Goal: Task Accomplishment & Management: Manage account settings

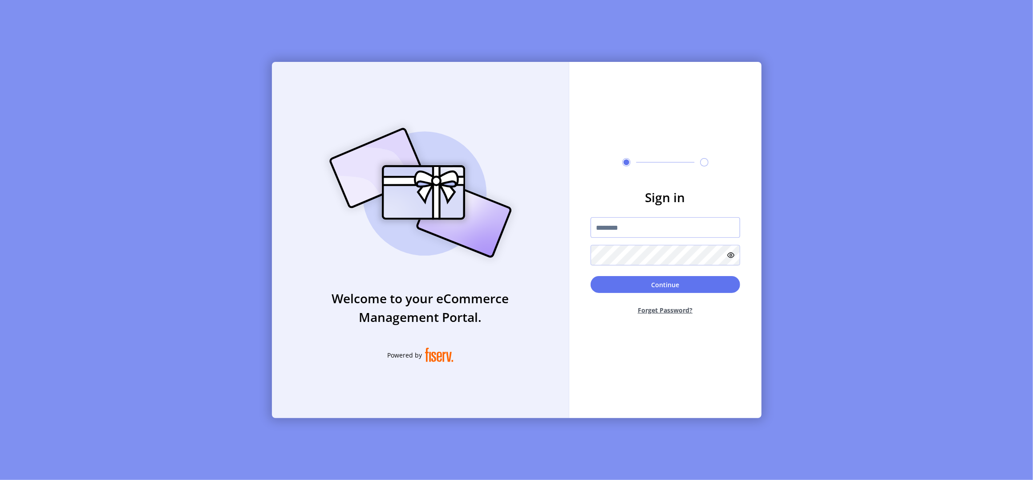
type input "**********"
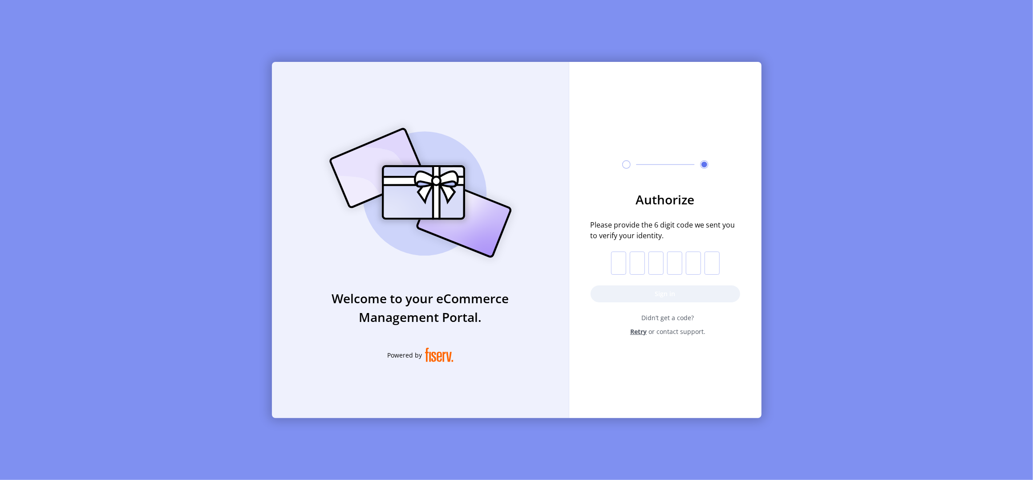
click at [619, 266] on input "text" at bounding box center [618, 262] width 15 height 23
paste input "*"
type input "*"
click at [630, 289] on button "Sign in" at bounding box center [666, 293] width 150 height 17
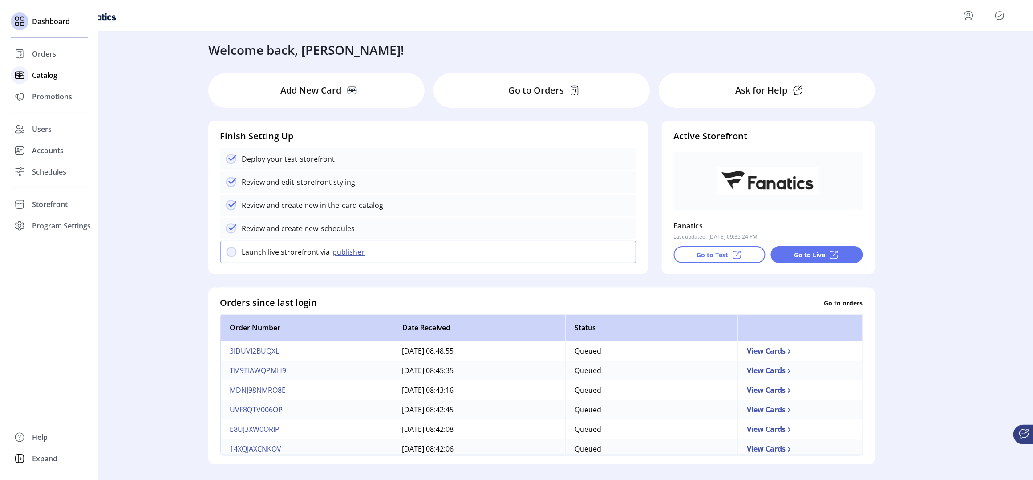
click at [43, 73] on span "Catalog" at bounding box center [44, 75] width 25 height 11
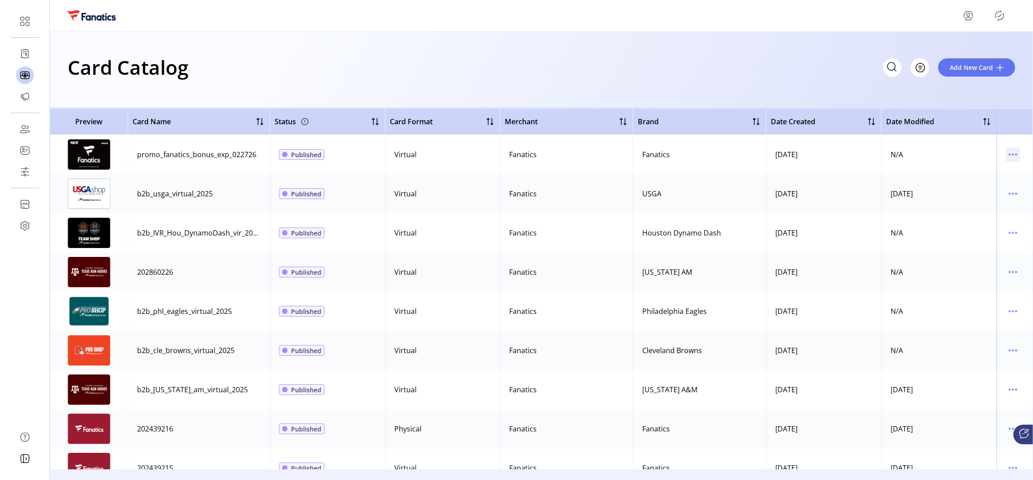
click at [1011, 156] on icon "menu" at bounding box center [1013, 154] width 14 height 14
click at [966, 186] on span "Edit Details" at bounding box center [972, 185] width 74 height 7
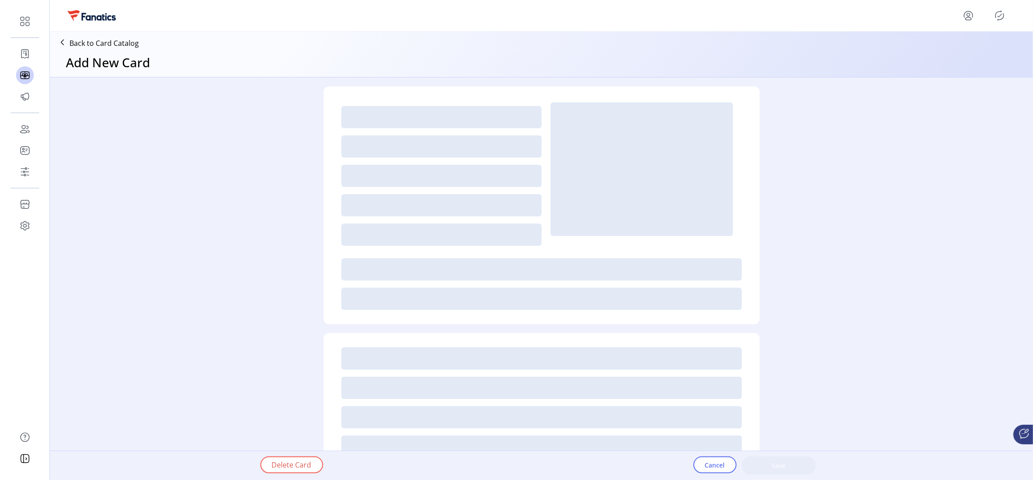
type textarea "**********"
type input "*"
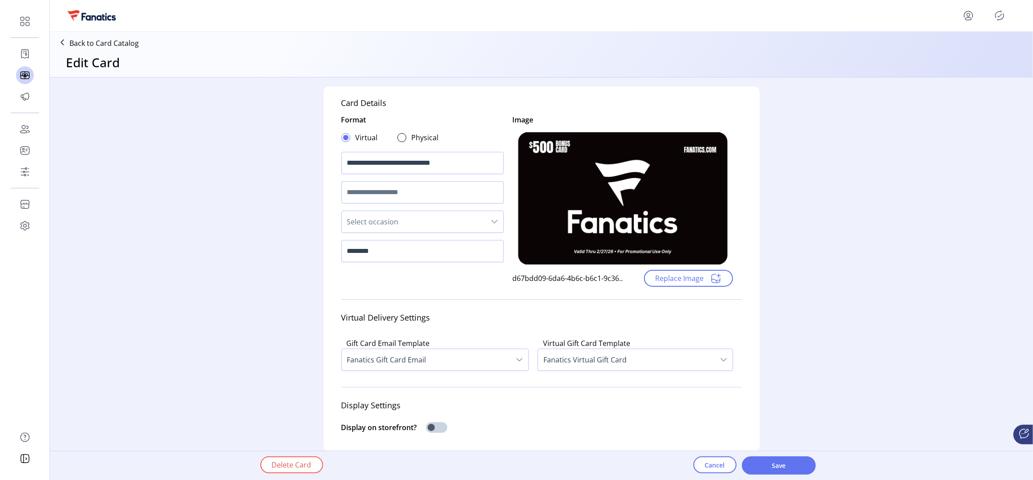
scroll to position [469, 0]
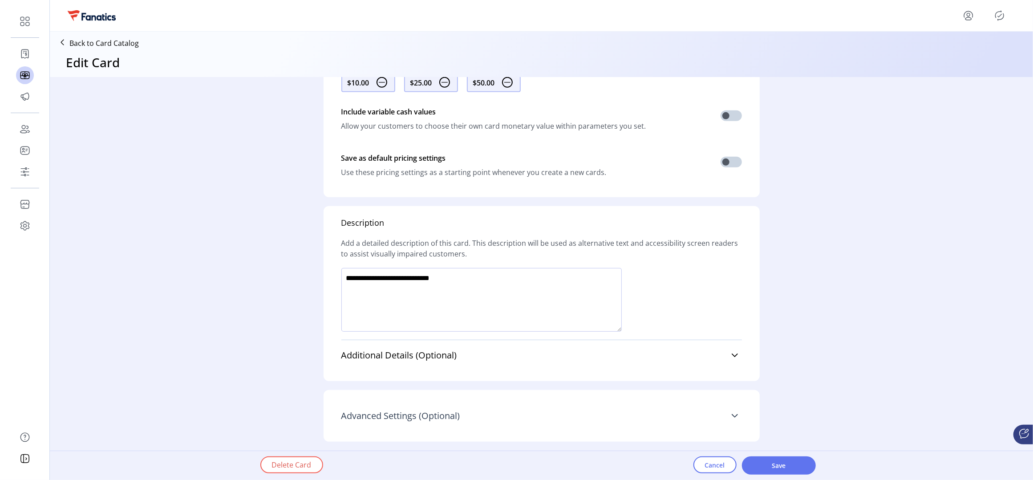
click at [435, 425] on link "Advanced Settings (Optional)" at bounding box center [541, 416] width 401 height 20
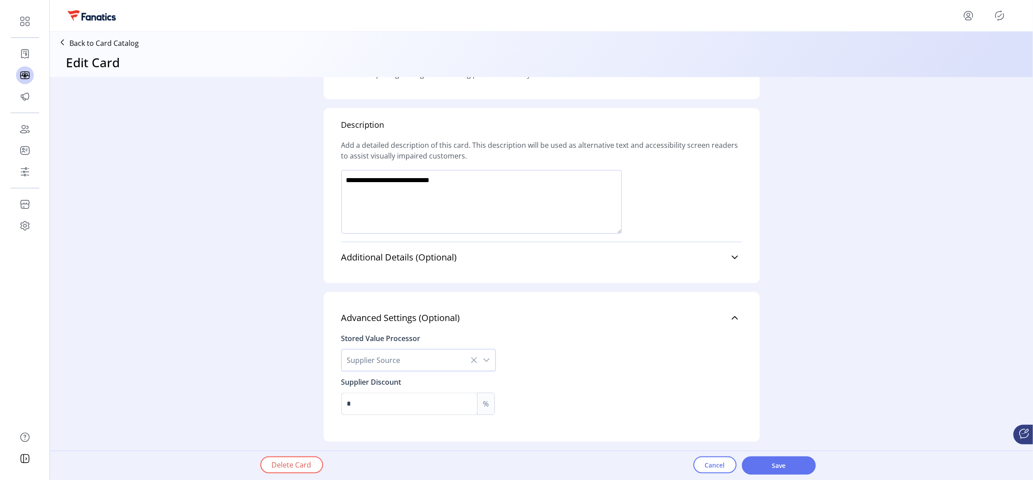
click at [388, 363] on span "Supplier Source" at bounding box center [410, 359] width 136 height 21
click at [388, 380] on li "Valuelink" at bounding box center [419, 384] width 150 height 18
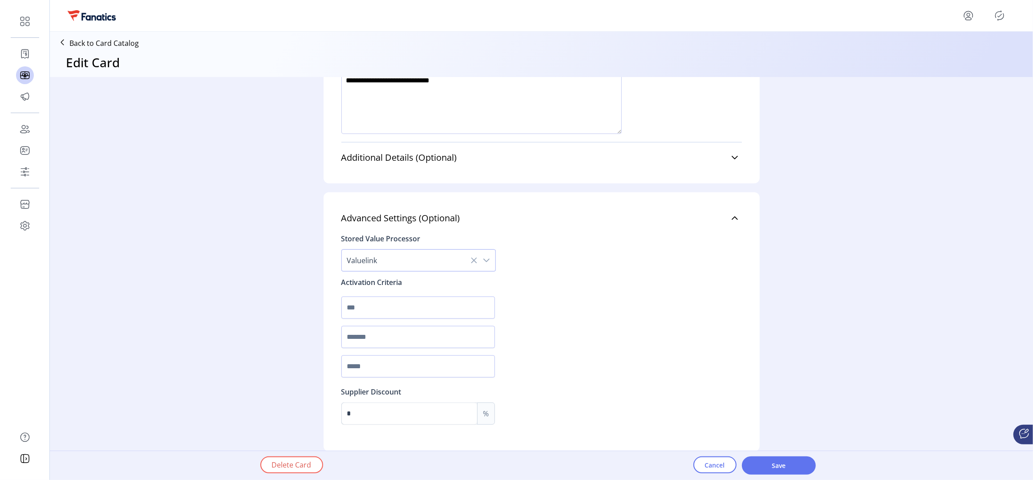
scroll to position [677, 0]
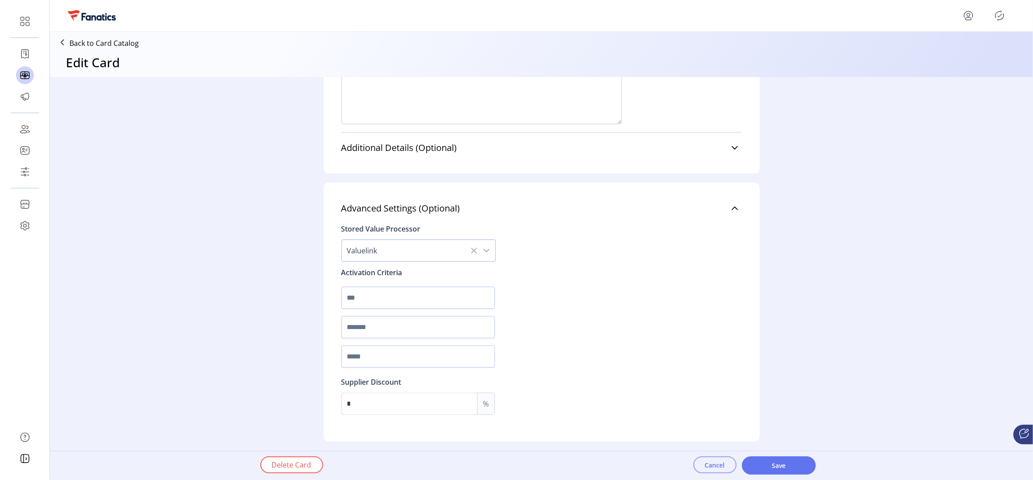
click at [714, 471] on button "Cancel" at bounding box center [714, 464] width 43 height 17
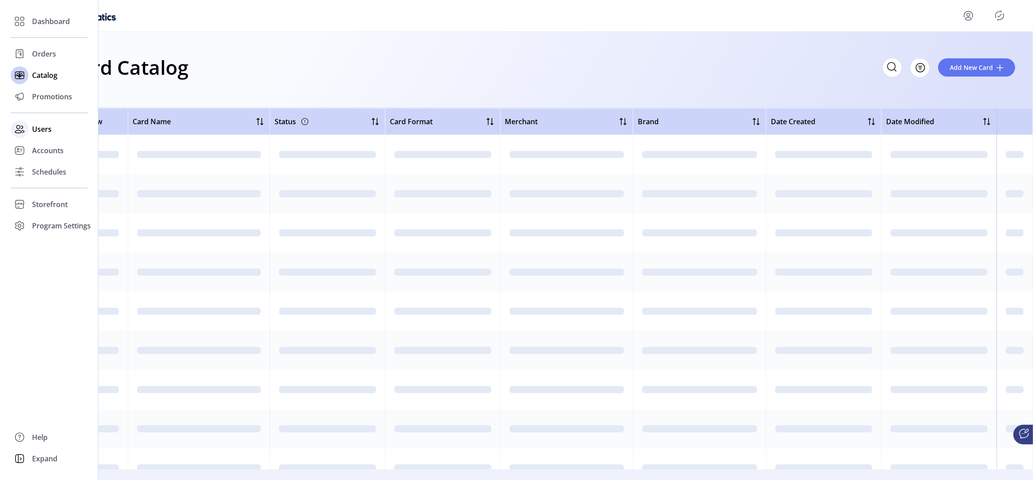
click at [47, 132] on span "Users" at bounding box center [42, 129] width 20 height 11
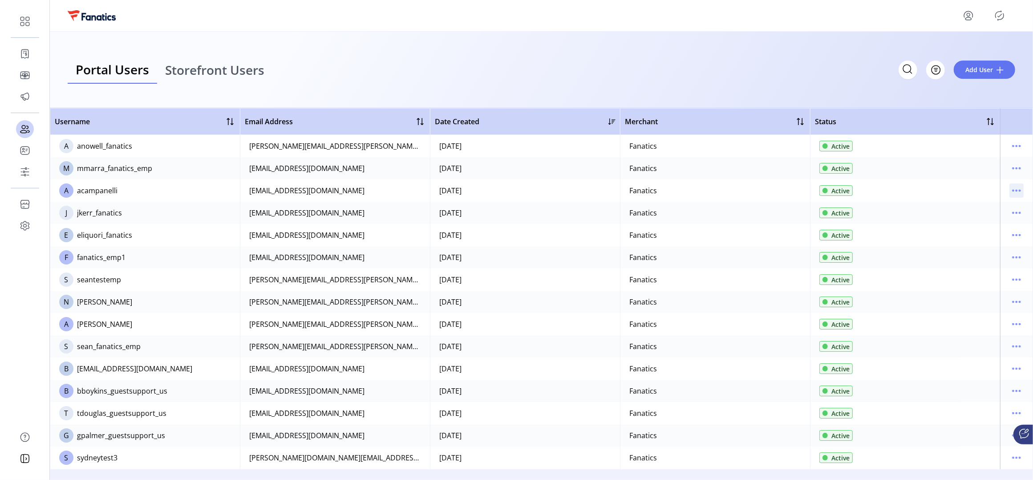
click at [1013, 189] on icon "menu" at bounding box center [1016, 190] width 14 height 14
click at [973, 208] on span "Edit Details" at bounding box center [975, 207] width 74 height 7
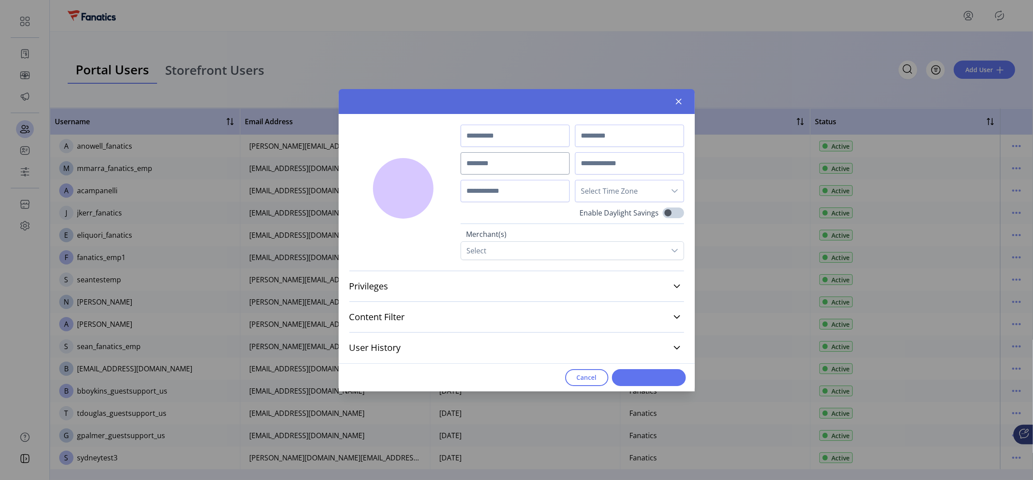
type input "******"
type input "**********"
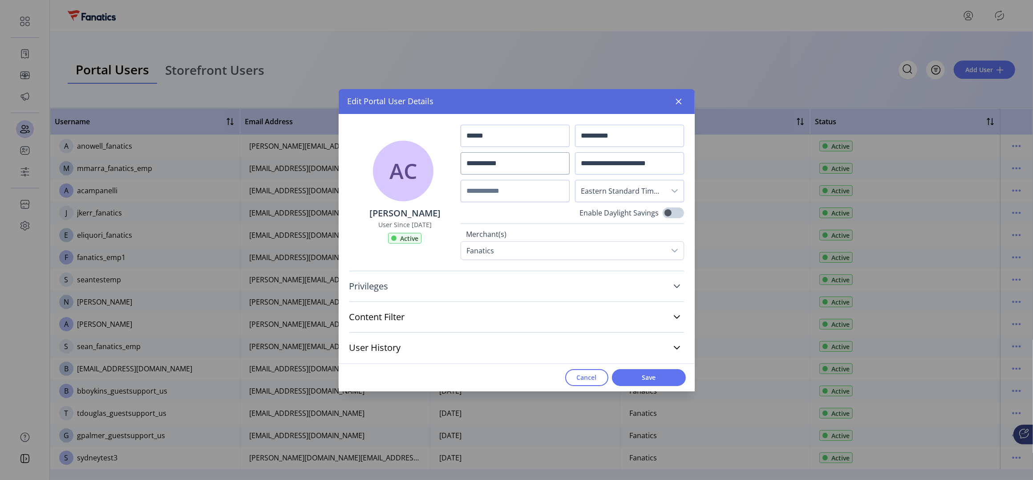
click at [372, 287] on span "Privileges" at bounding box center [368, 286] width 39 height 9
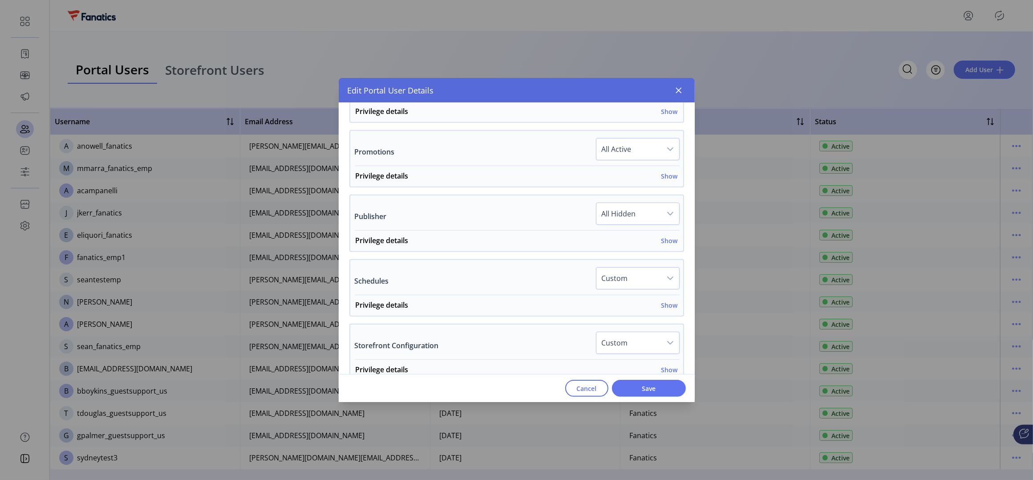
scroll to position [426, 0]
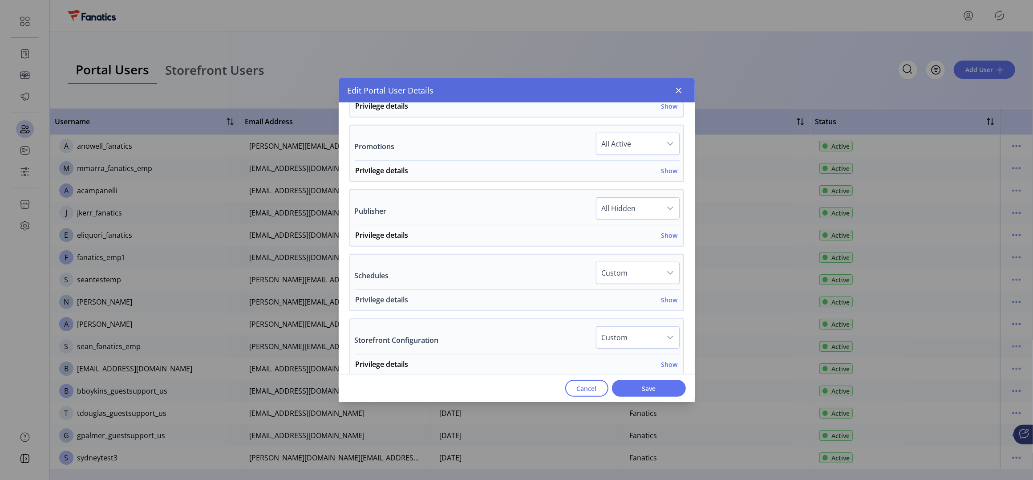
click at [665, 300] on h6 "Show" at bounding box center [669, 299] width 16 height 9
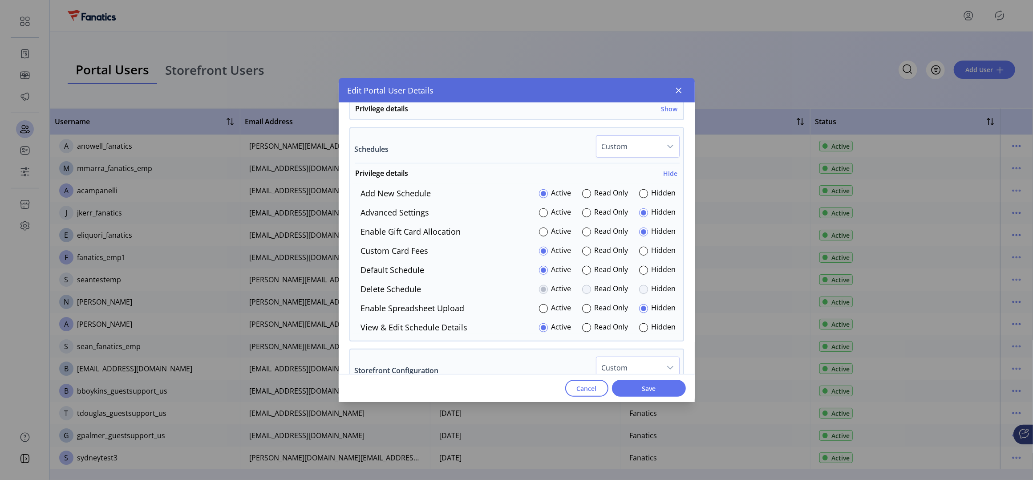
scroll to position [555, 0]
click at [680, 93] on icon "button" at bounding box center [678, 90] width 7 height 7
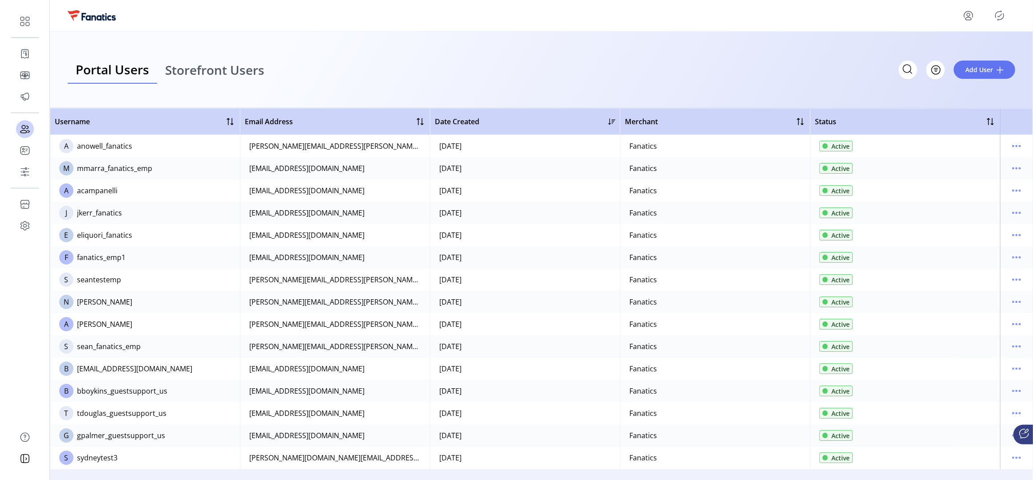
scroll to position [1231, 0]
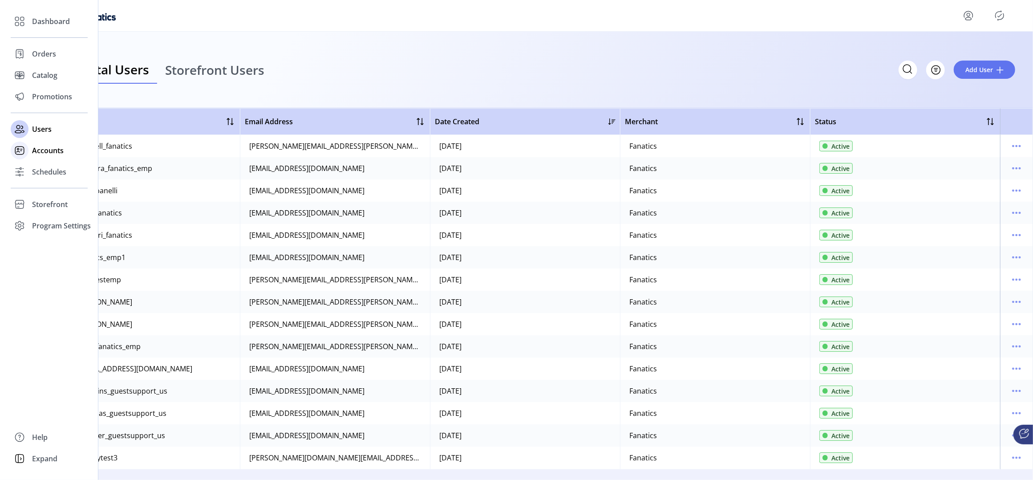
click at [44, 154] on span "Accounts" at bounding box center [48, 150] width 32 height 11
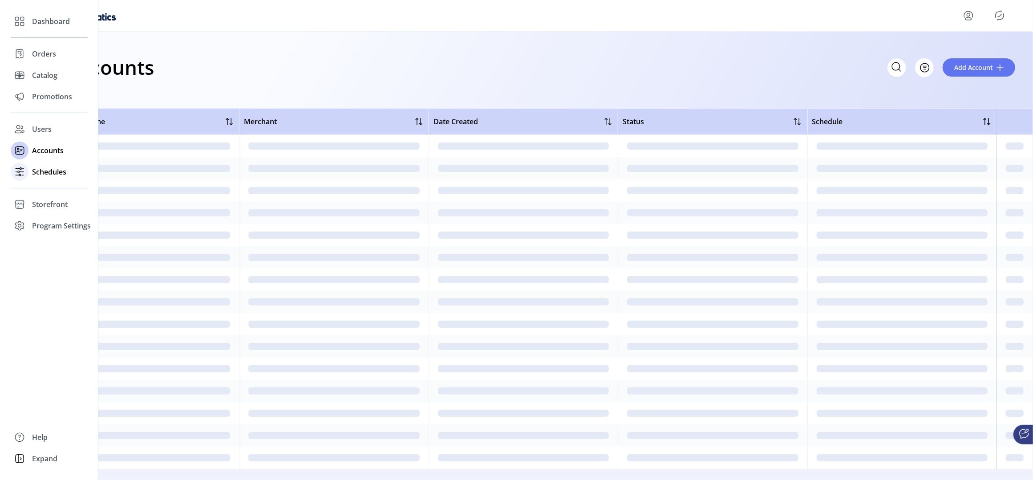
click at [45, 172] on span "Schedules" at bounding box center [49, 171] width 34 height 11
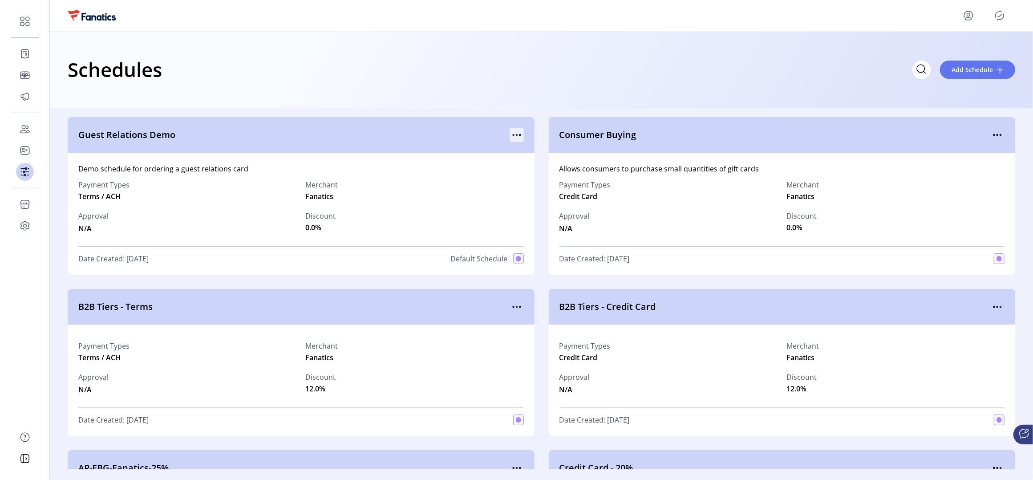
click at [515, 135] on icon "menu" at bounding box center [517, 135] width 14 height 14
click at [463, 42] on div "Schedules Add Schedule" at bounding box center [541, 70] width 983 height 77
click at [371, 60] on div "Schedules Add Schedule" at bounding box center [542, 69] width 948 height 31
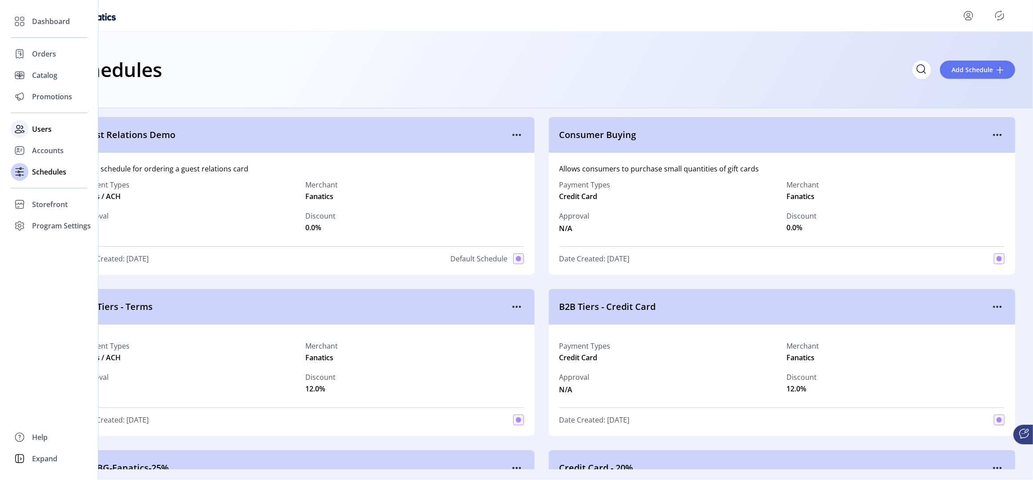
click at [43, 130] on span "Users" at bounding box center [42, 129] width 20 height 11
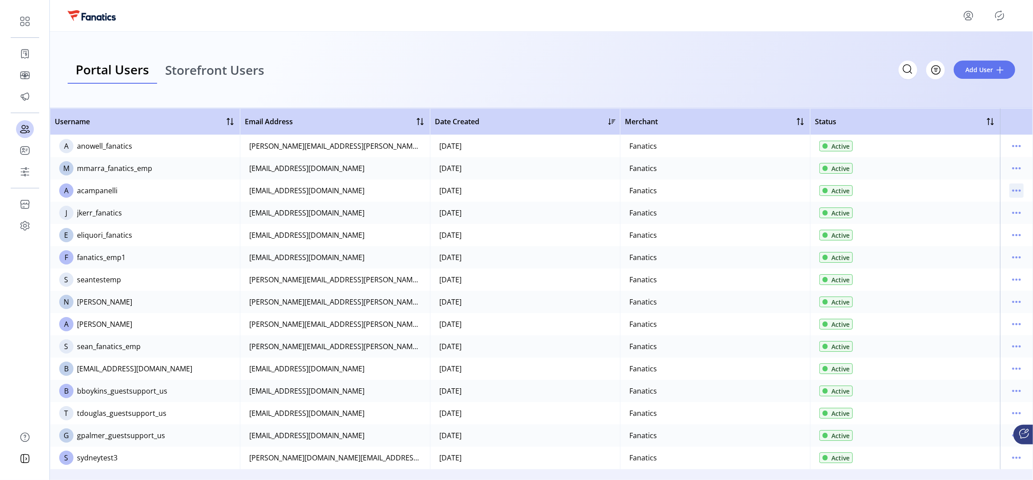
click at [1016, 191] on icon "menu" at bounding box center [1016, 190] width 1 height 1
click at [973, 211] on span "Edit Details" at bounding box center [975, 207] width 74 height 7
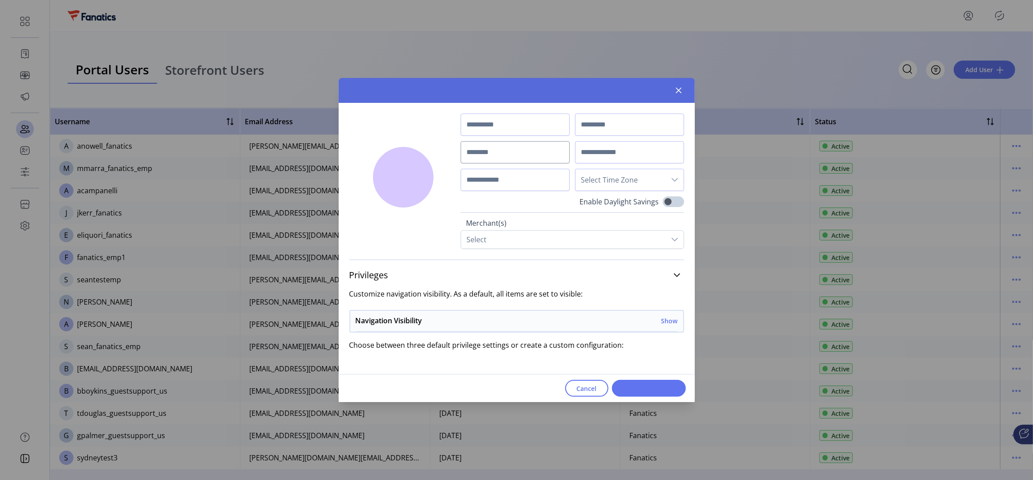
type input "******"
type input "**********"
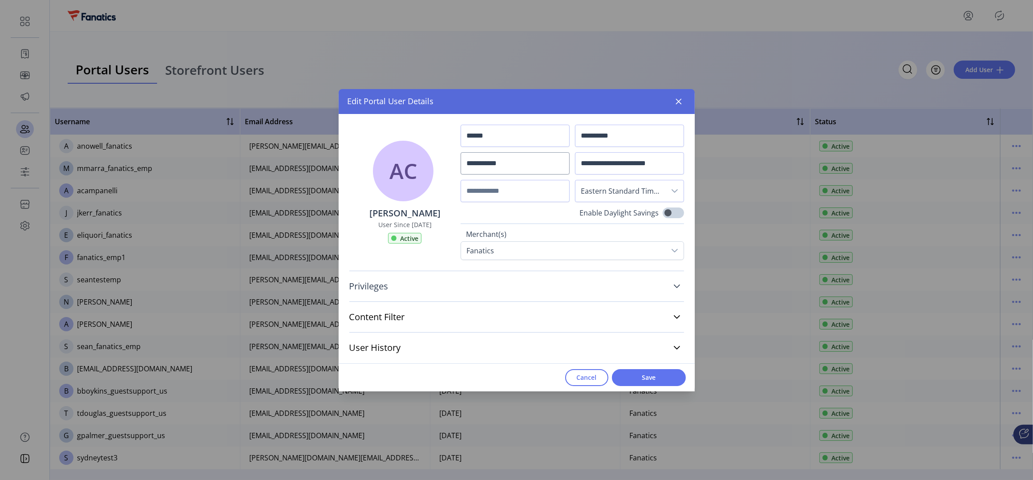
click at [379, 291] on span "Privileges" at bounding box center [368, 286] width 39 height 9
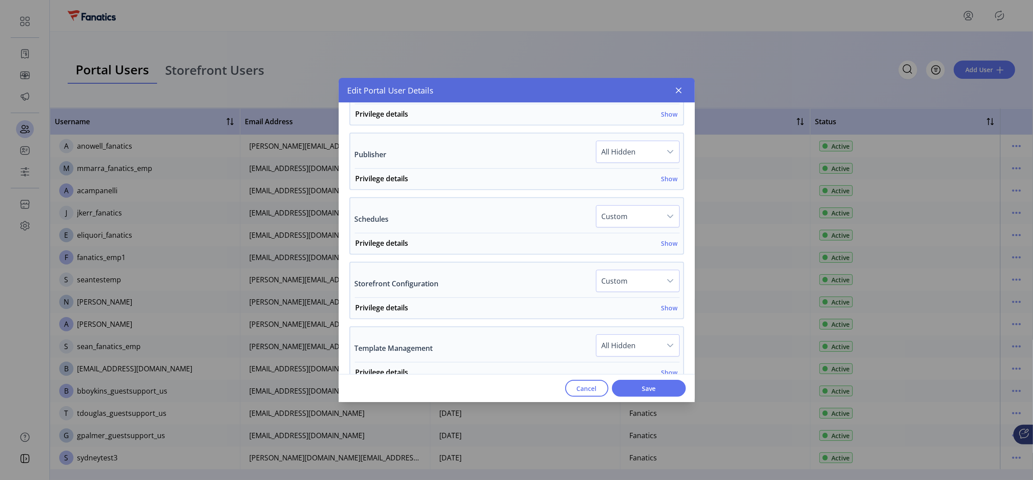
scroll to position [485, 0]
click at [662, 240] on h6 "Show" at bounding box center [669, 241] width 16 height 9
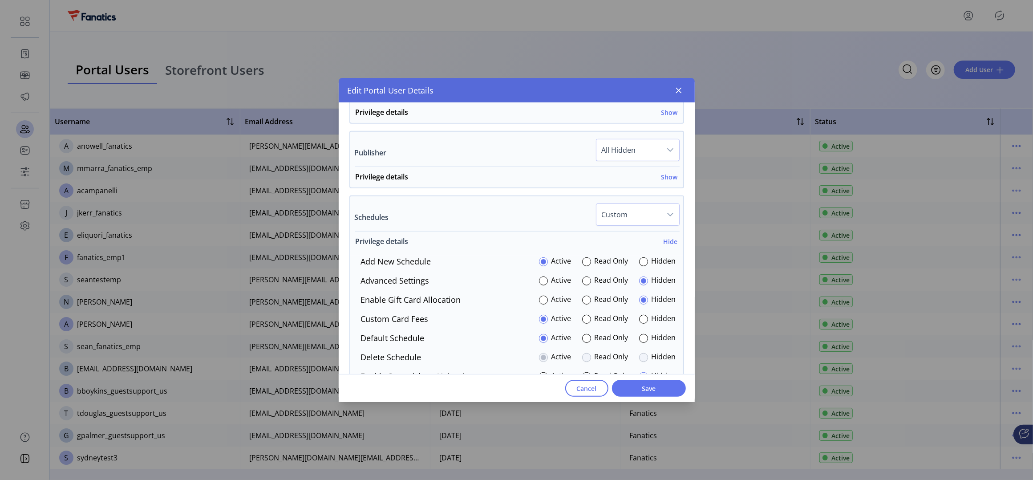
click at [664, 240] on h6 "Hide" at bounding box center [671, 241] width 14 height 9
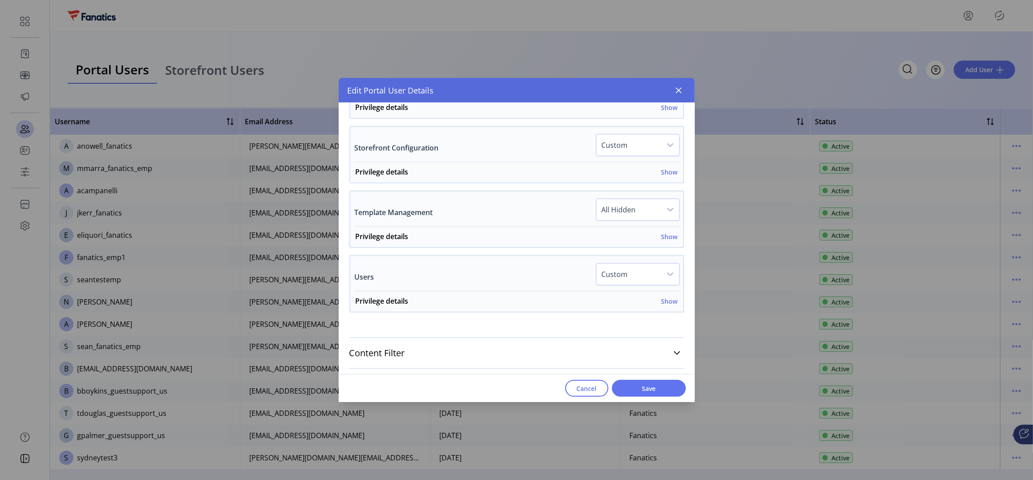
scroll to position [620, 0]
click at [668, 301] on h6 "Show" at bounding box center [669, 300] width 16 height 9
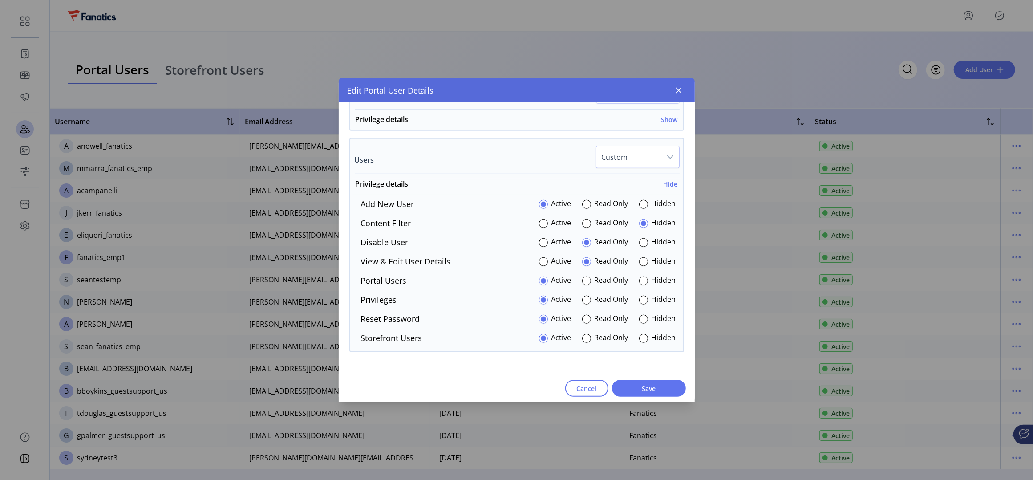
scroll to position [734, 0]
click at [665, 185] on h6 "Hide" at bounding box center [671, 185] width 14 height 9
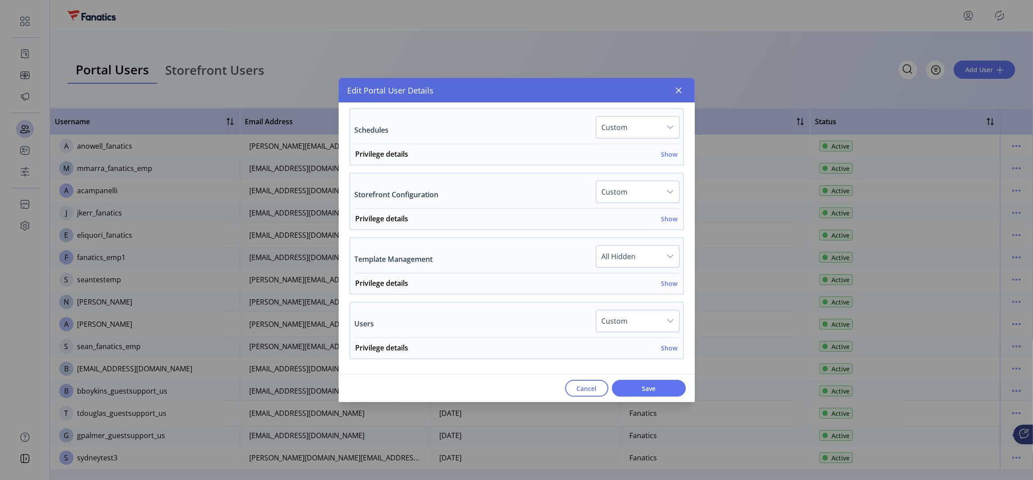
scroll to position [570, 0]
click at [666, 220] on h6 "Show" at bounding box center [669, 220] width 16 height 9
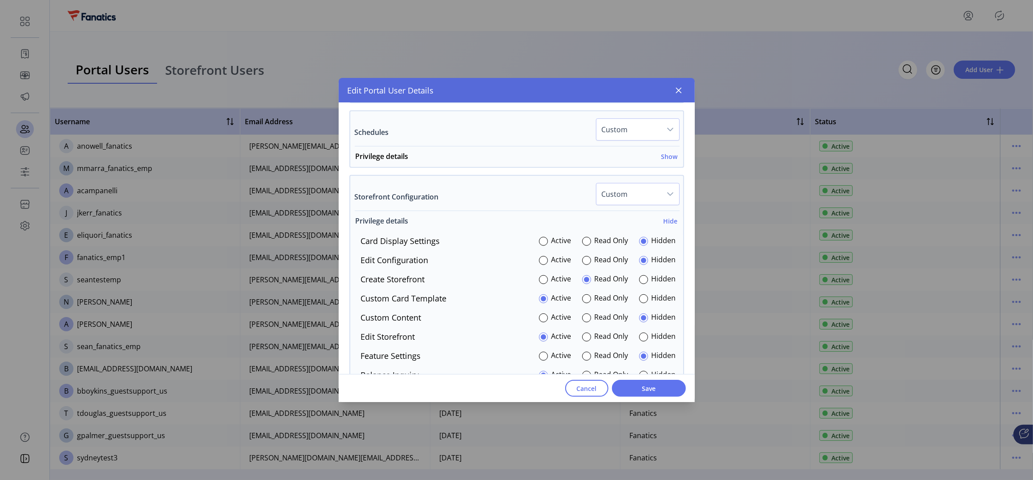
click at [666, 220] on h6 "Hide" at bounding box center [671, 220] width 14 height 9
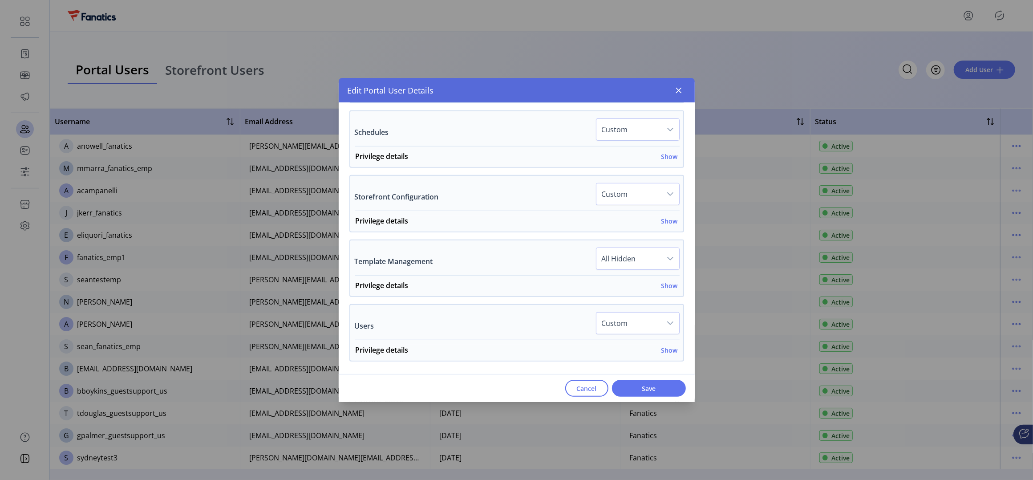
scroll to position [507, 0]
click at [668, 216] on h6 "Show" at bounding box center [669, 218] width 16 height 9
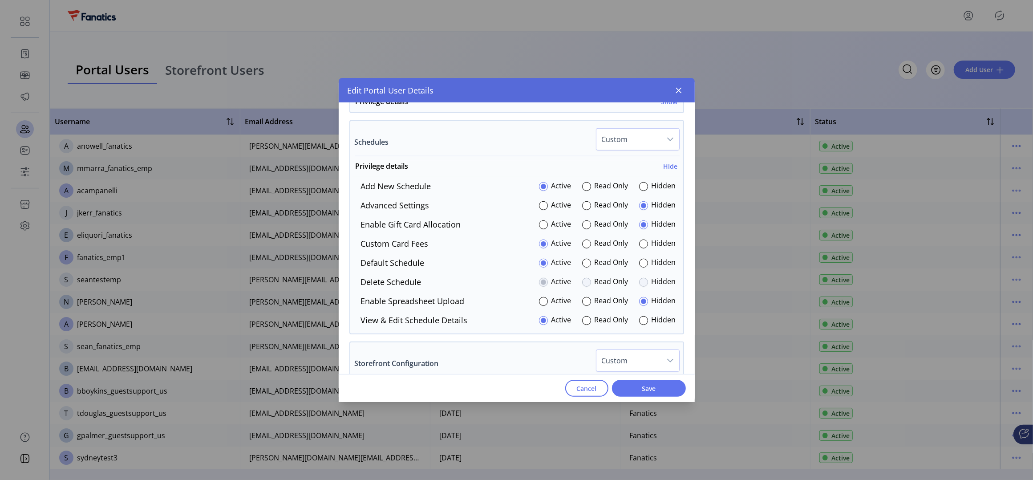
scroll to position [567, 0]
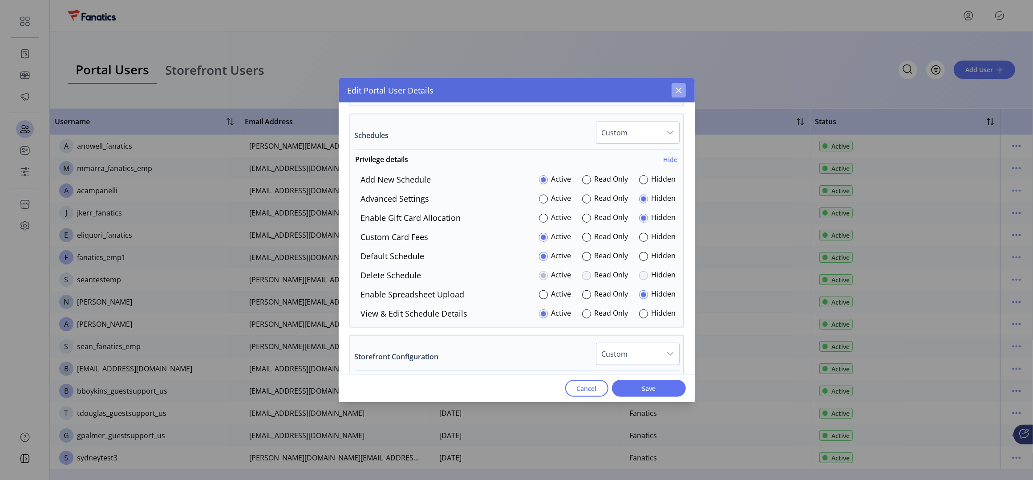
click at [679, 89] on icon "button" at bounding box center [679, 91] width 6 height 6
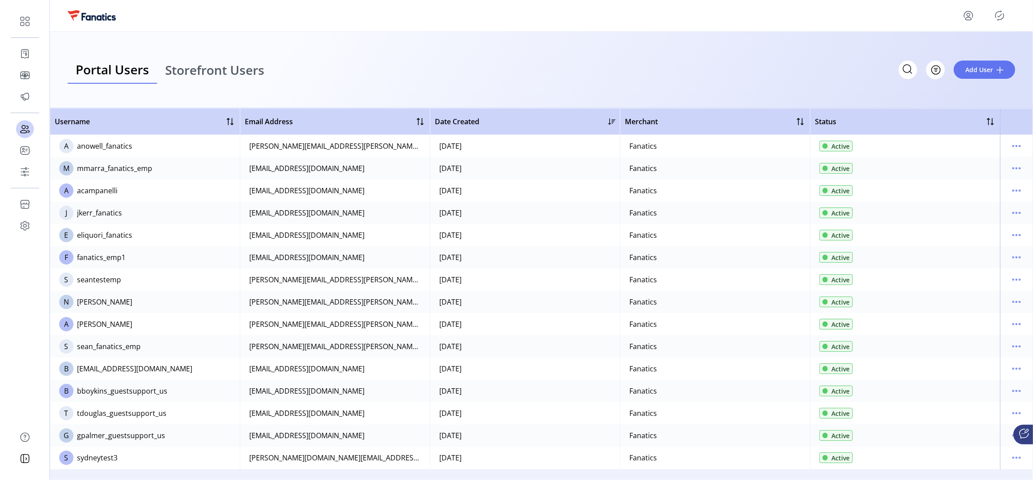
scroll to position [1242, 0]
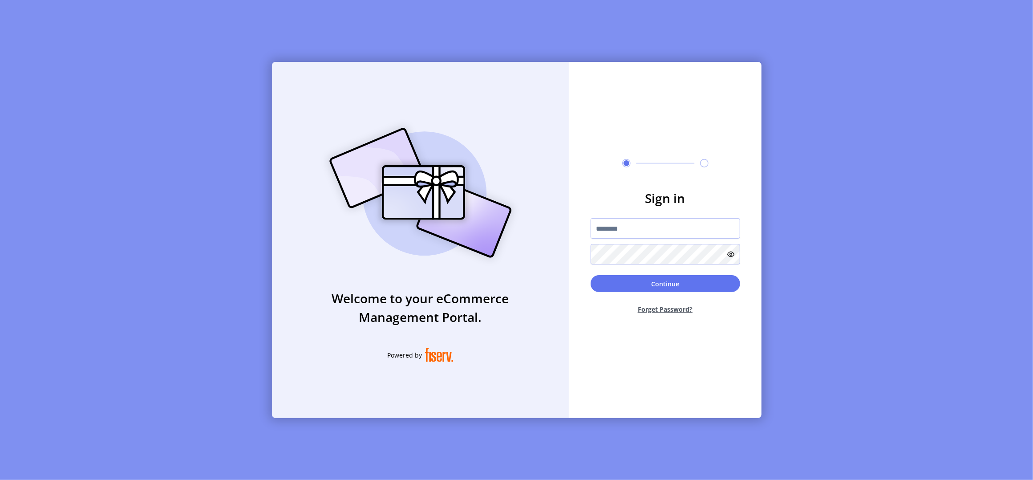
type input "**********"
